Goal: Check status: Check status

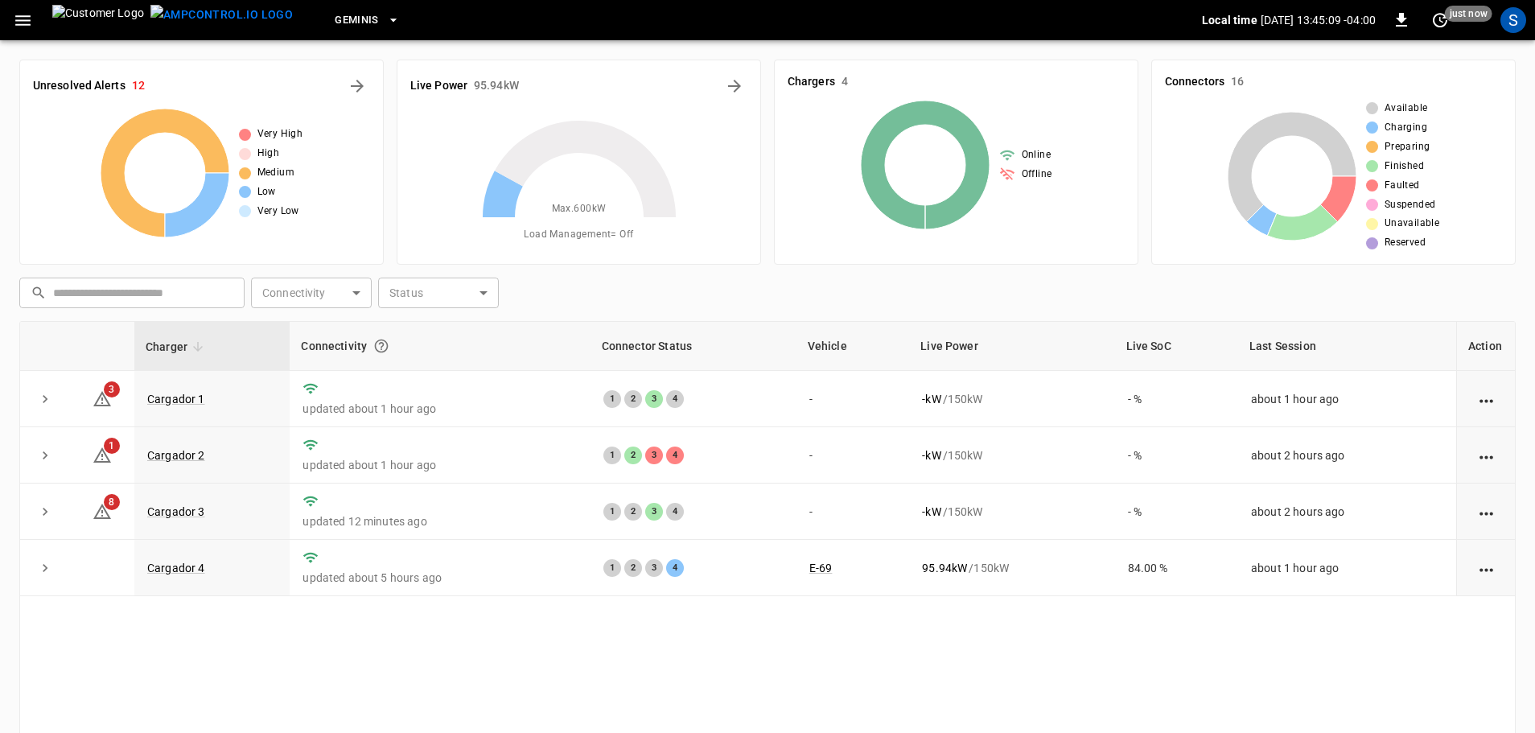
scroll to position [161, 0]
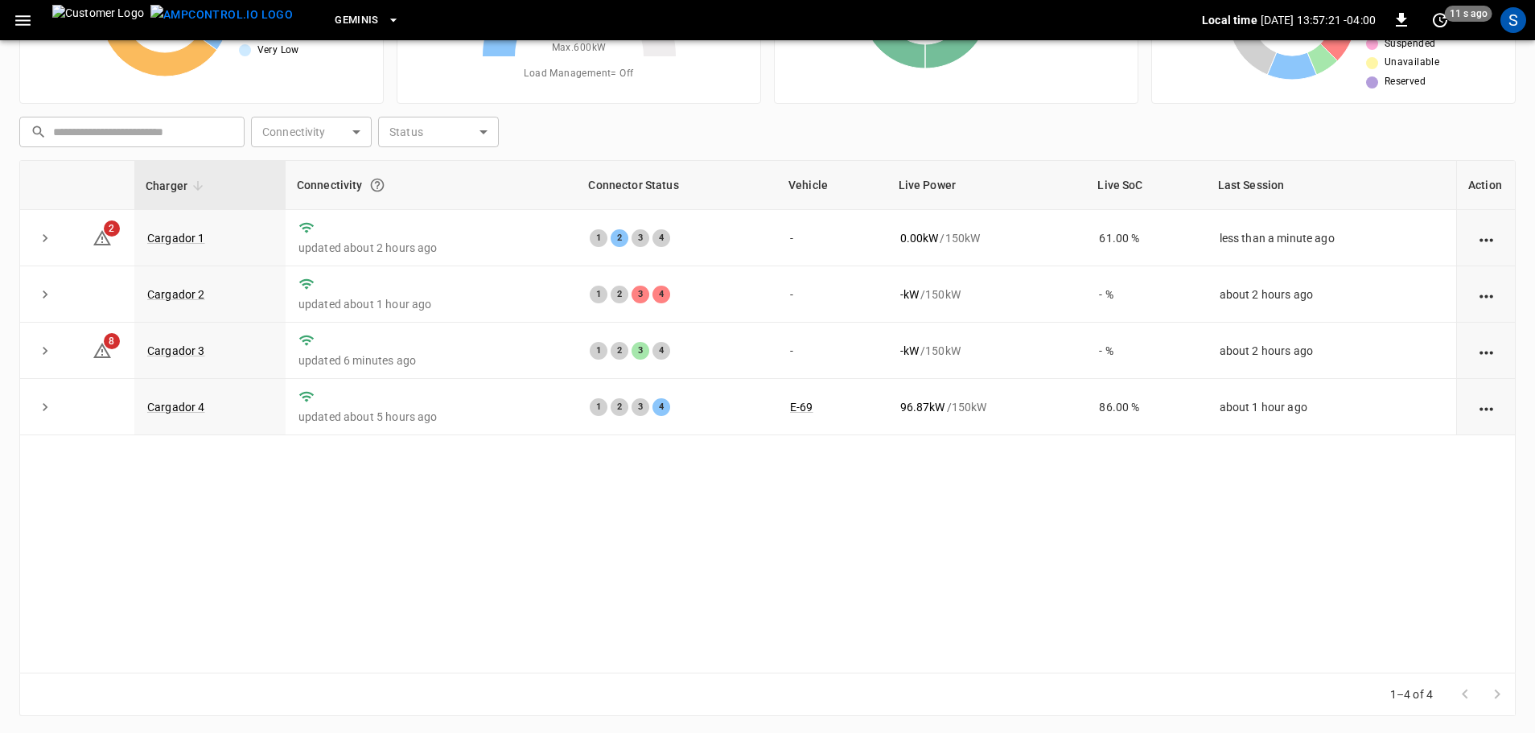
drag, startPoint x: 726, startPoint y: 357, endPoint x: 679, endPoint y: 509, distance: 159.0
click at [679, 509] on div "Charger Connectivity Connector Status Vehicle Live Power Live SoC Last Session …" at bounding box center [767, 416] width 1496 height 513
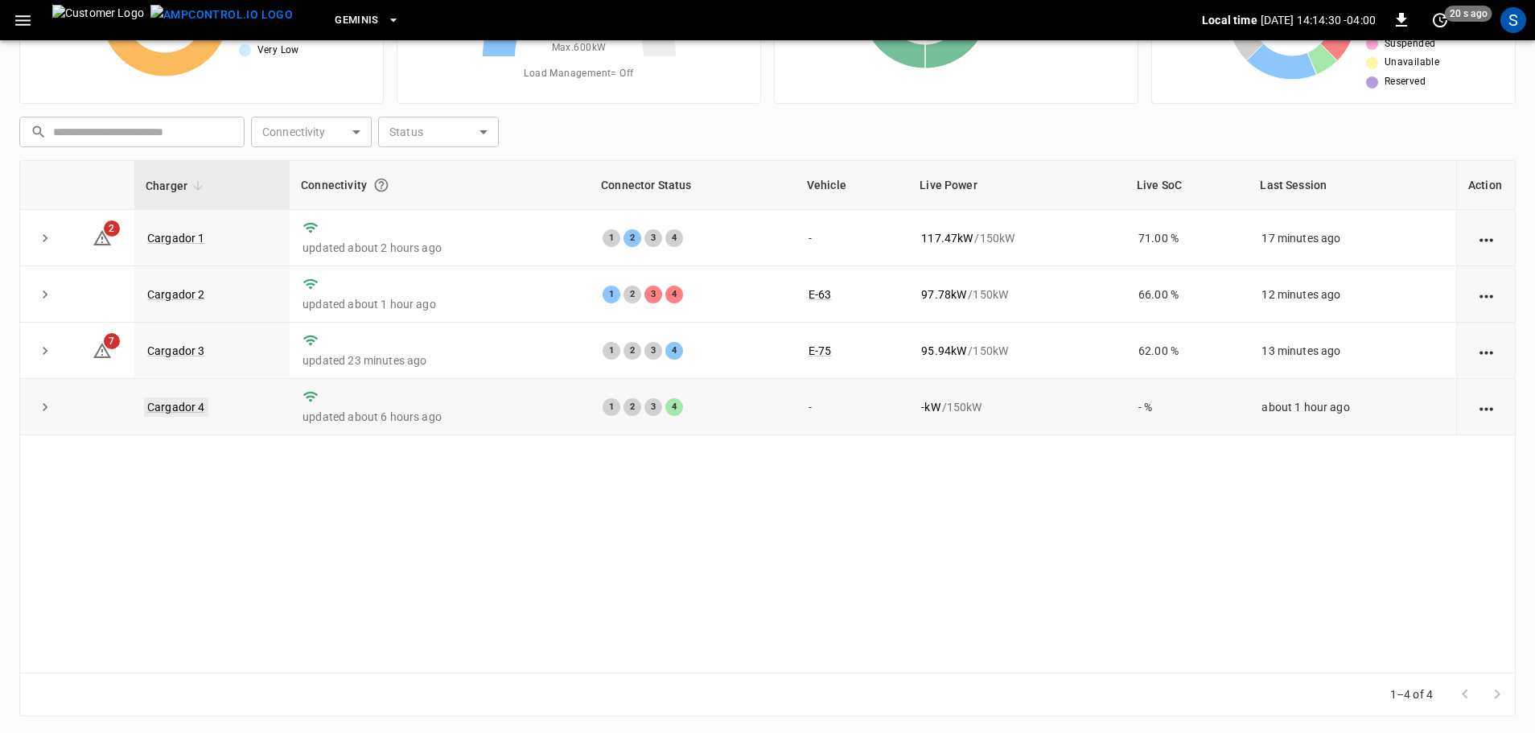
click at [199, 409] on link "Cargador 4" at bounding box center [176, 406] width 64 height 19
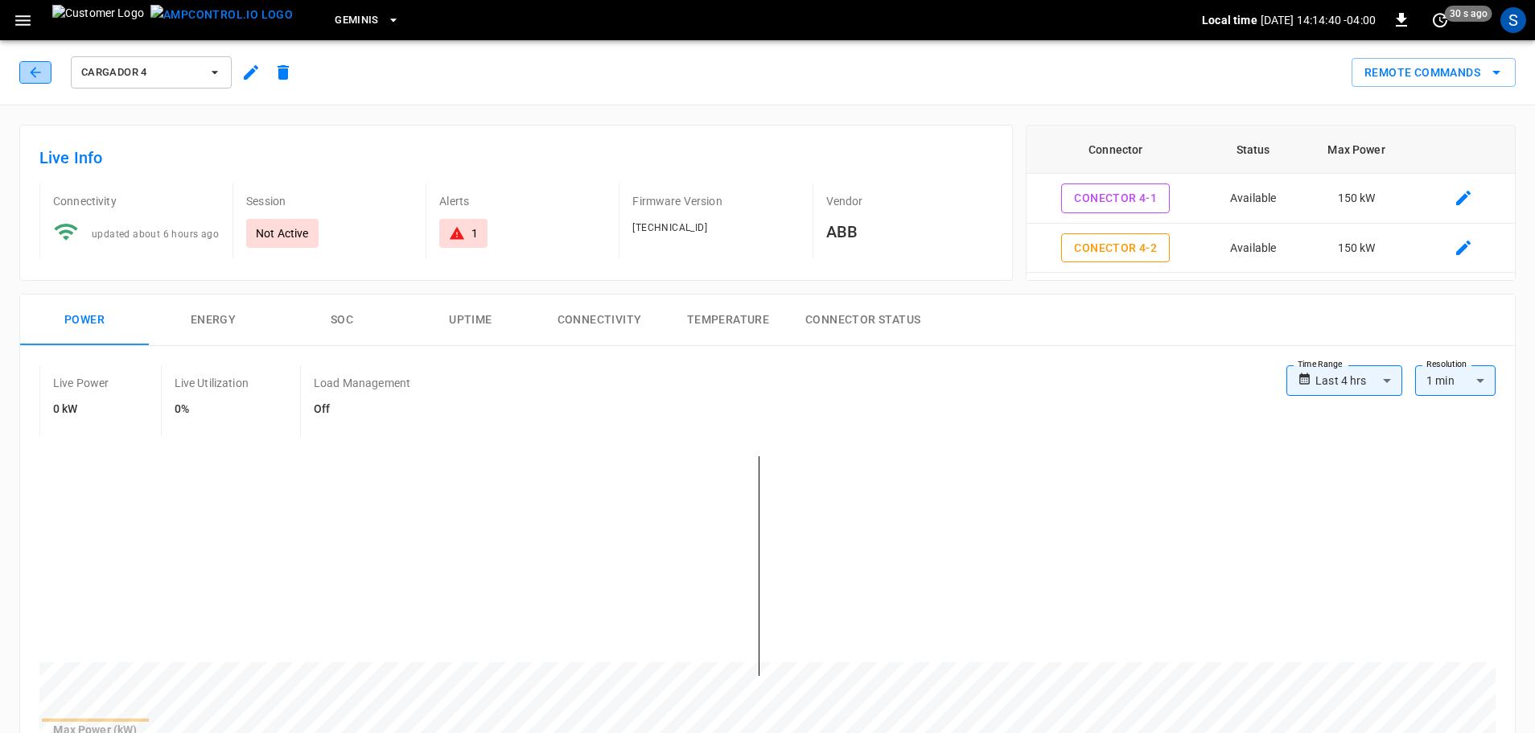
click at [38, 75] on icon "button" at bounding box center [35, 72] width 16 height 16
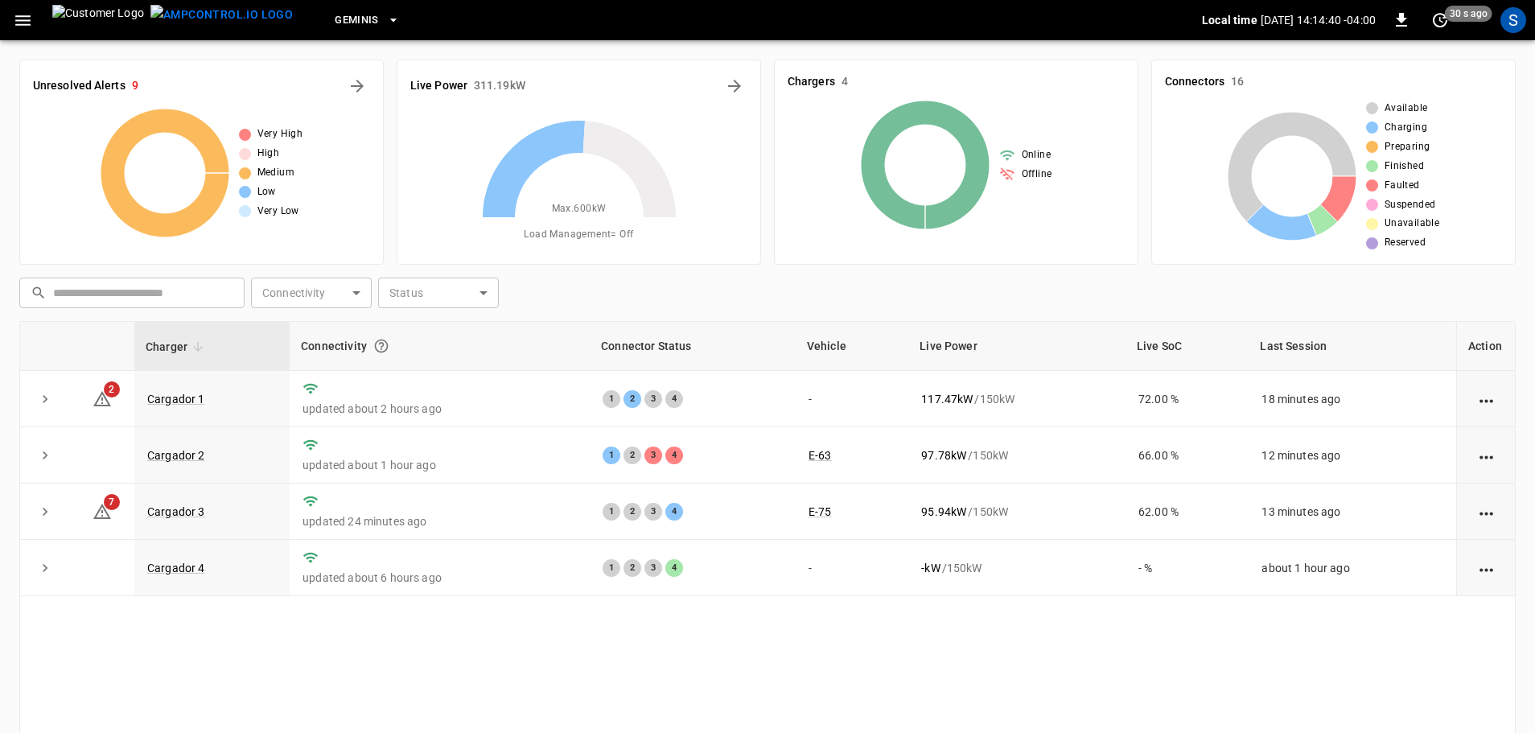
scroll to position [161, 0]
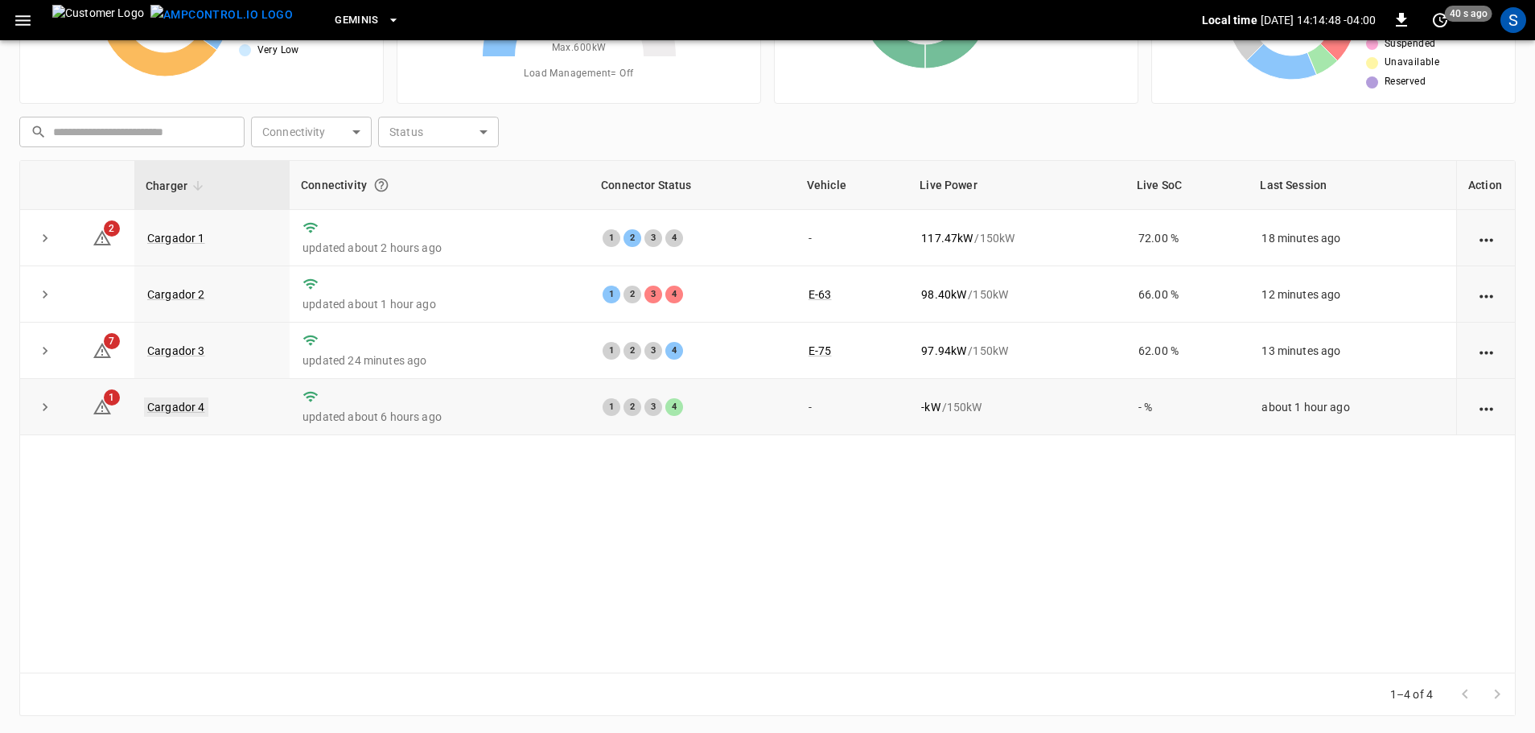
click at [197, 400] on link "Cargador 4" at bounding box center [176, 406] width 64 height 19
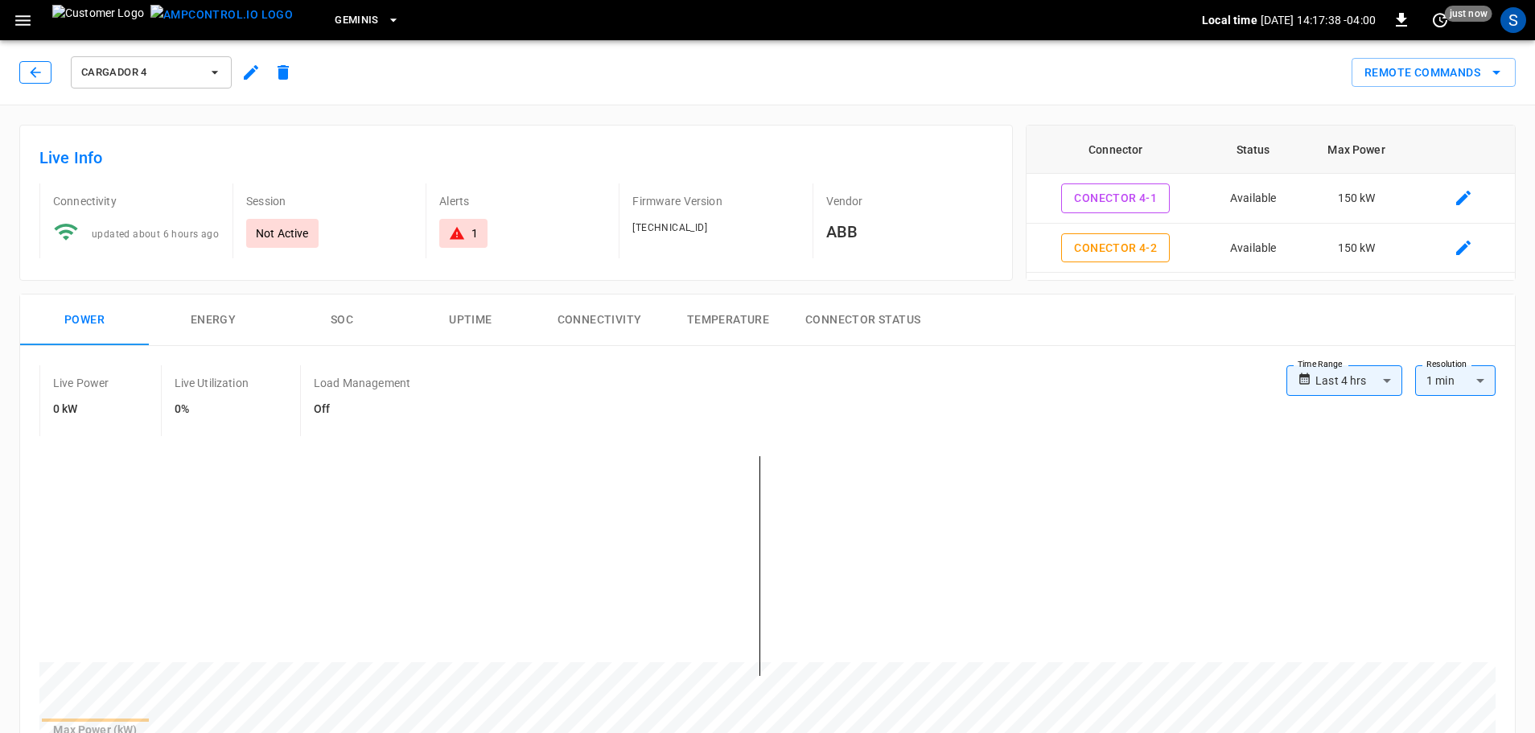
click at [38, 67] on icon "button" at bounding box center [35, 72] width 16 height 16
